Goal: Find specific page/section: Find specific page/section

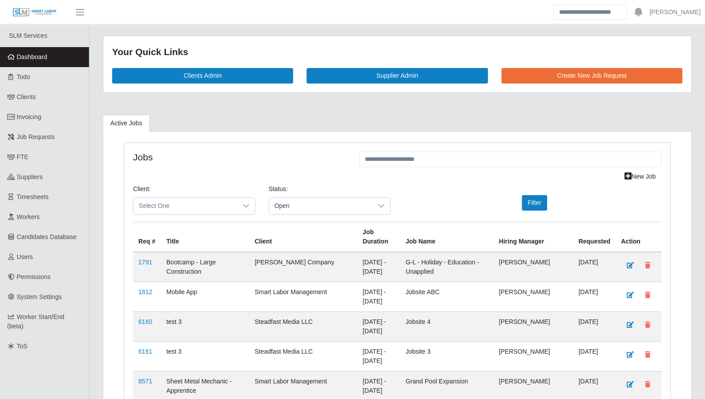
click at [54, 63] on link "Dashboard" at bounding box center [44, 57] width 89 height 20
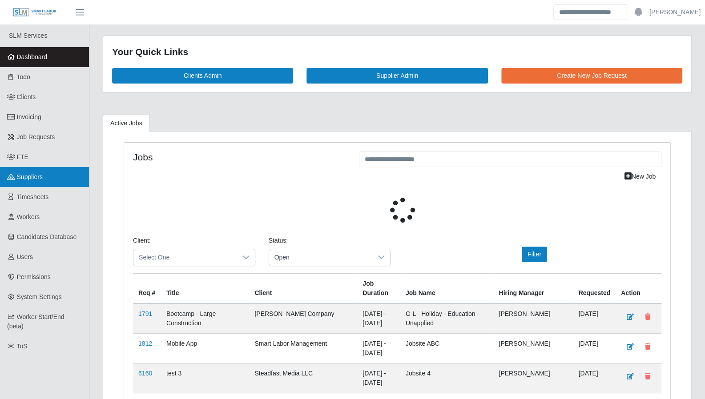
click at [28, 179] on span "Suppliers" at bounding box center [30, 176] width 26 height 7
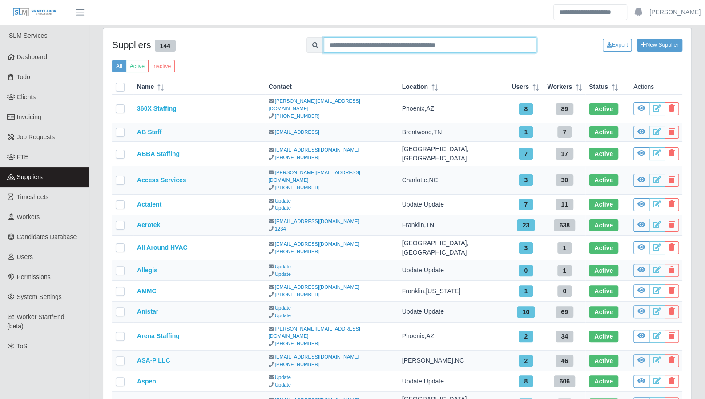
click at [405, 46] on input "text" at bounding box center [430, 45] width 213 height 16
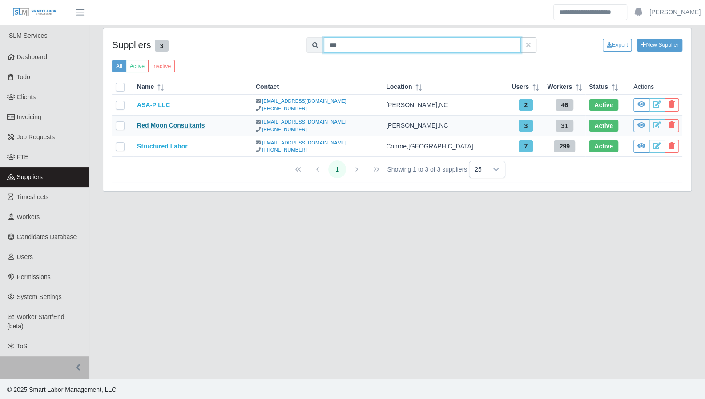
type input "***"
click at [180, 123] on link "Red Moon Consultants" at bounding box center [171, 125] width 68 height 7
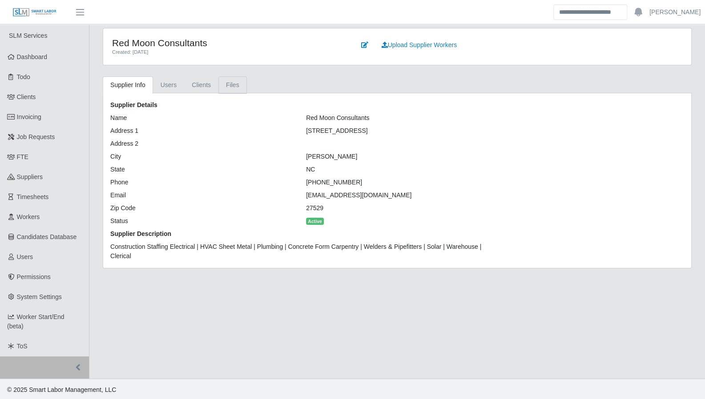
click at [229, 87] on link "Files" at bounding box center [232, 84] width 28 height 17
